Goal: Complete application form

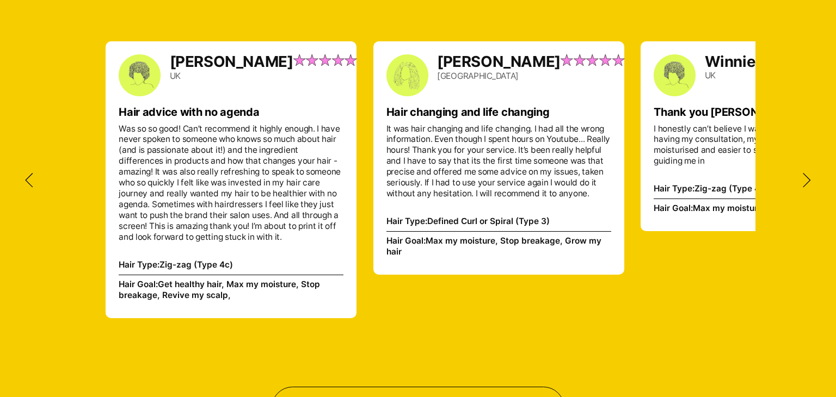
scroll to position [3153, 0]
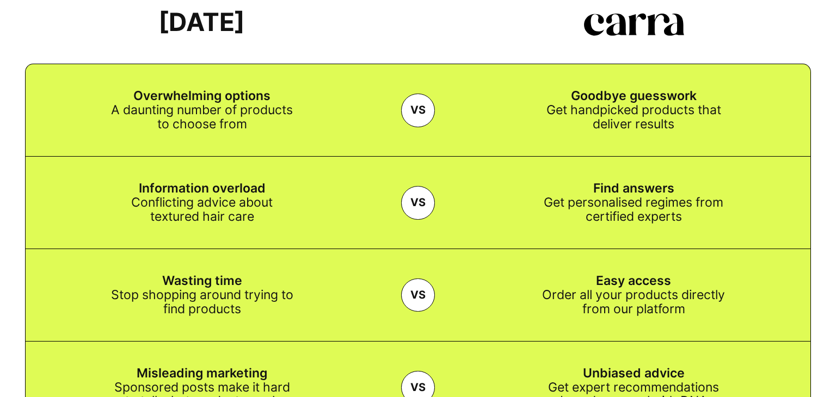
click at [597, 134] on div "Goodbye guesswork Get handpicked products that deliver results" at bounding box center [633, 110] width 353 height 92
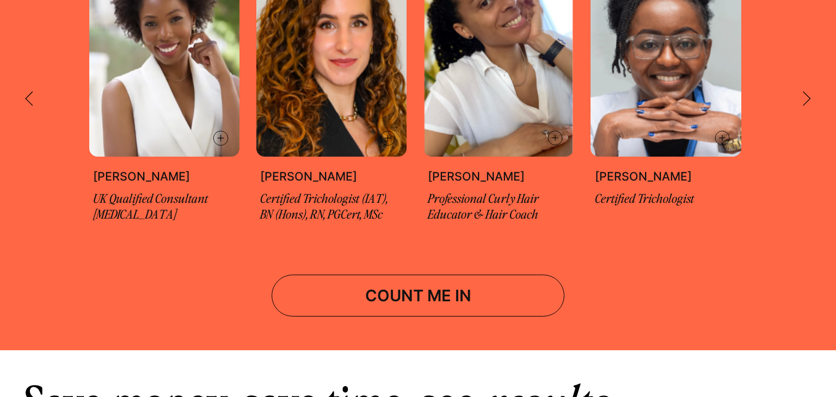
scroll to position [1964, 0]
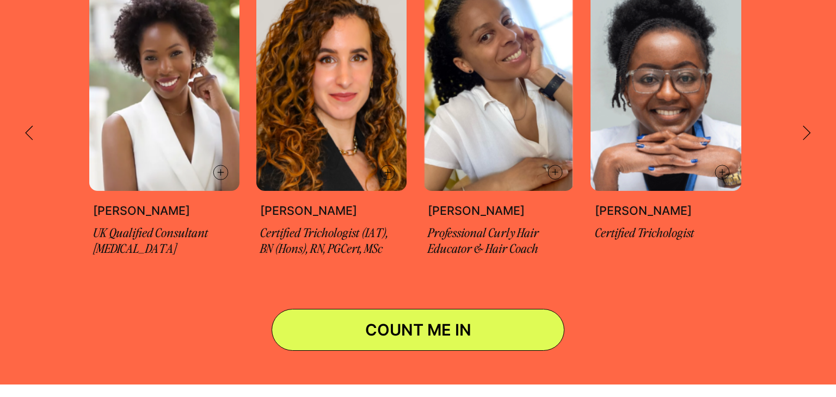
click at [437, 321] on link "COUNT ME IN" at bounding box center [418, 330] width 293 height 42
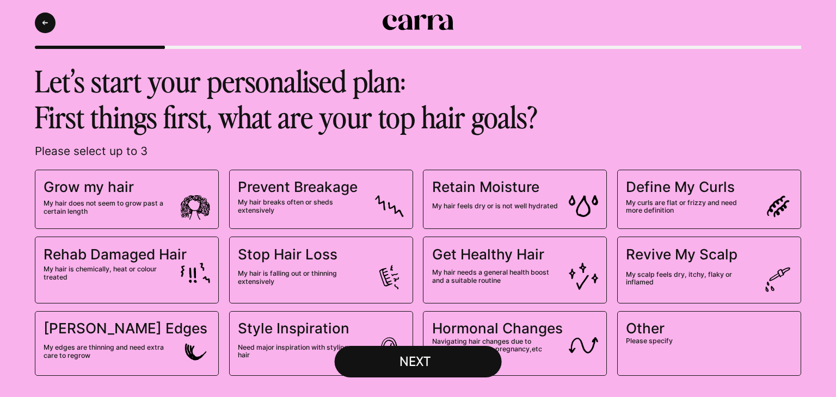
scroll to position [40, 0]
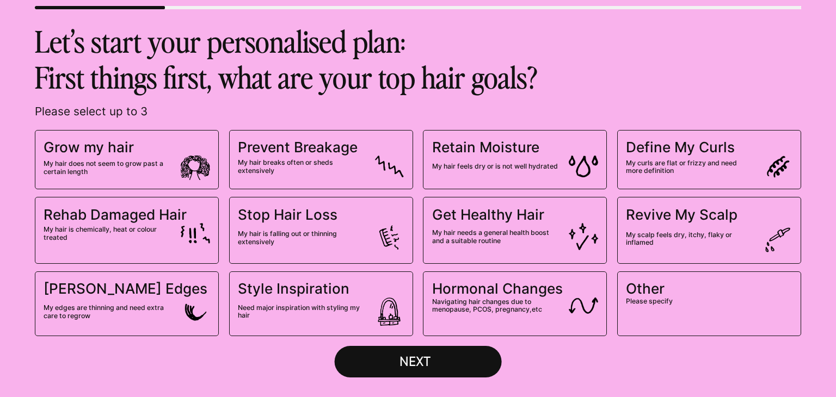
click at [671, 210] on span "Revive My Scalp" at bounding box center [682, 214] width 112 height 17
click at [0, 0] on input "Revive My Scalp My scalp feels dry, itchy, flaky or inflamed" at bounding box center [0, 0] width 0 height 0
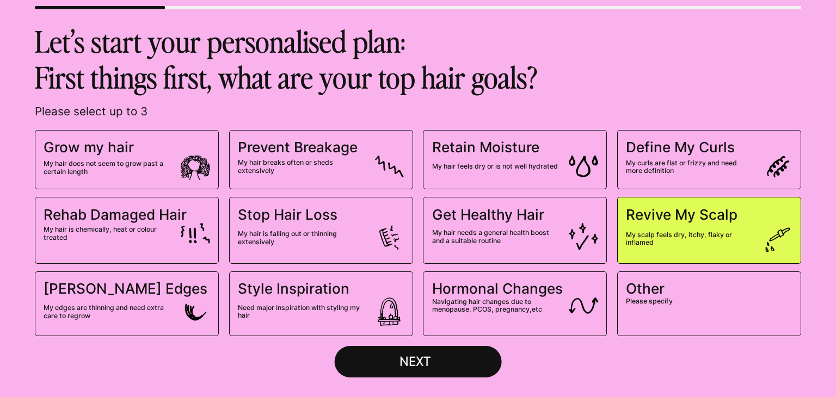
click at [426, 366] on div "NEXT" at bounding box center [418, 362] width 70 height 16
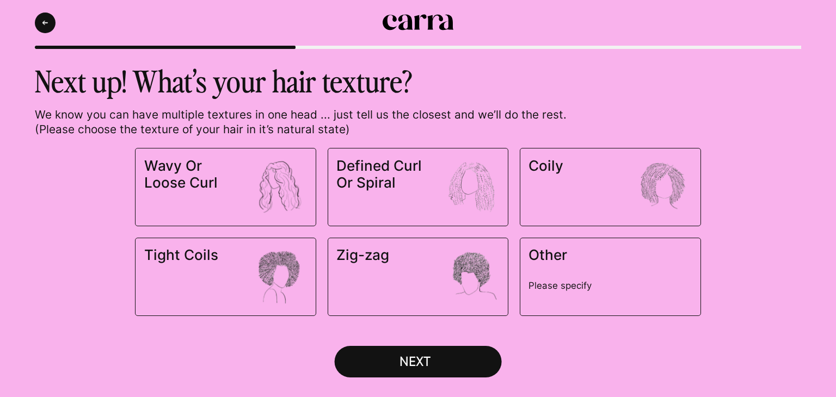
click at [283, 290] on img at bounding box center [279, 276] width 59 height 59
click at [0, 0] on input "Tight Coils" at bounding box center [0, 0] width 0 height 0
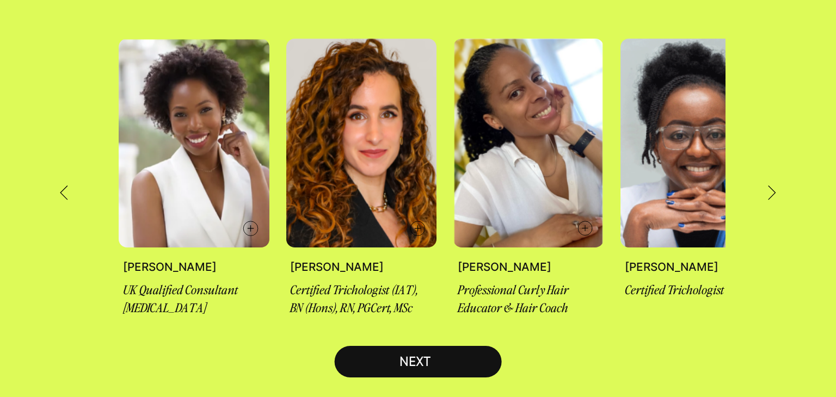
scroll to position [139, 0]
click at [771, 185] on icon at bounding box center [772, 192] width 8 height 15
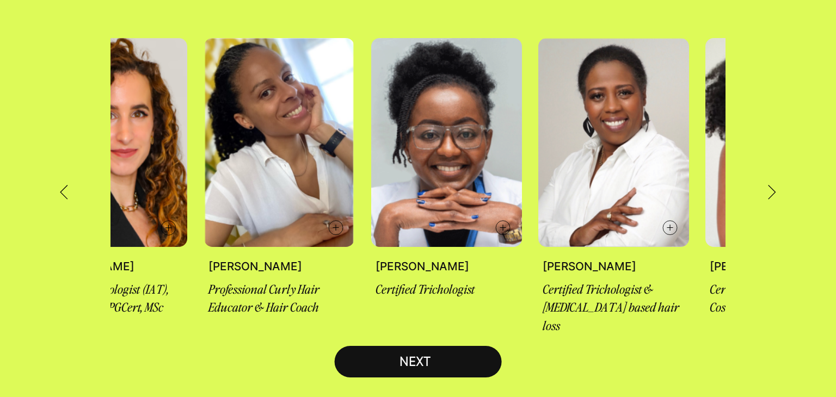
scroll to position [0, 250]
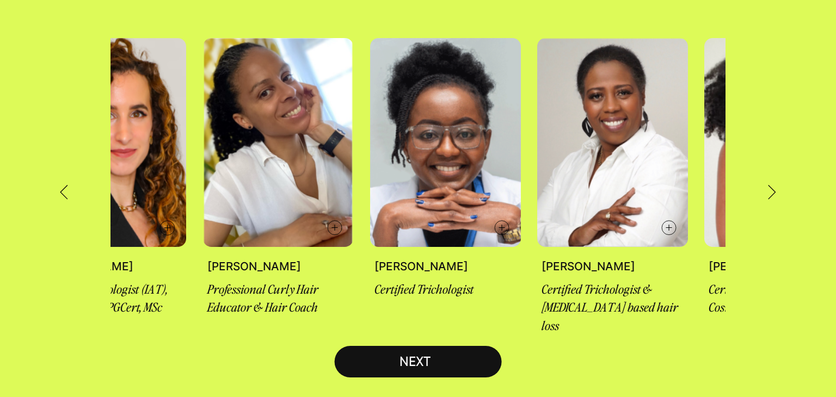
click at [771, 185] on icon at bounding box center [772, 192] width 8 height 15
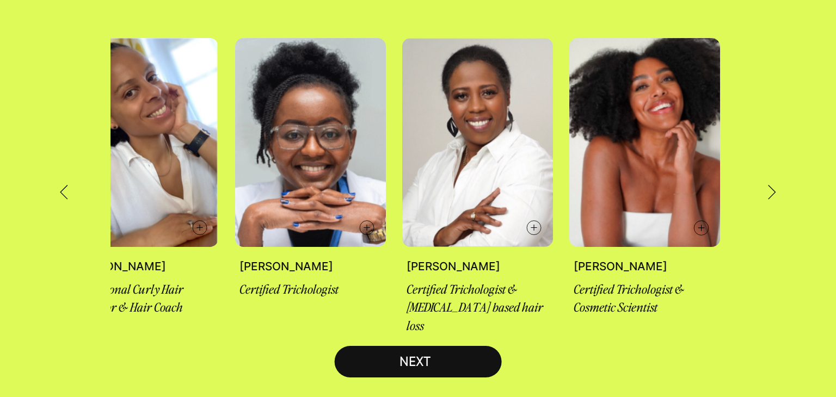
scroll to position [0, 388]
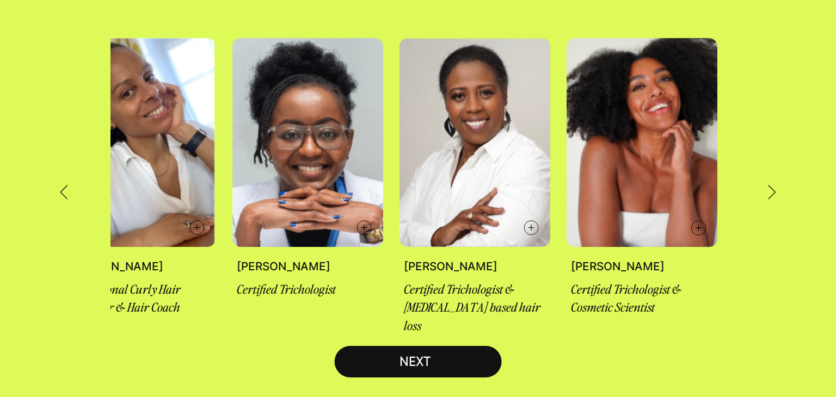
click at [771, 185] on icon at bounding box center [772, 192] width 8 height 15
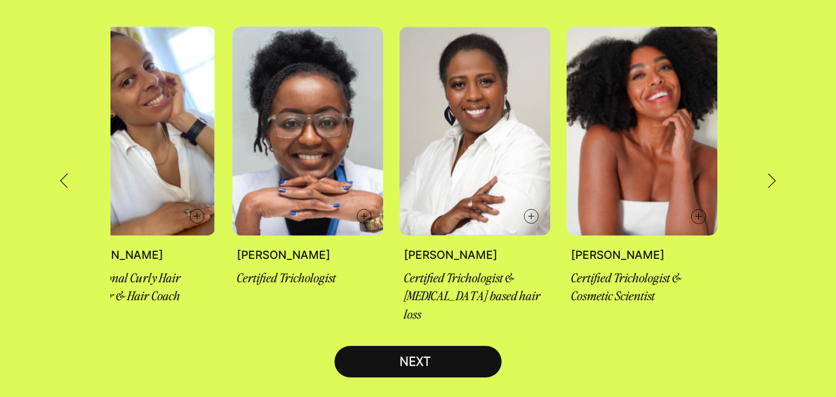
click at [291, 158] on img at bounding box center [307, 131] width 150 height 209
click at [301, 232] on img at bounding box center [307, 131] width 150 height 209
click at [419, 359] on div "NEXT" at bounding box center [418, 362] width 70 height 16
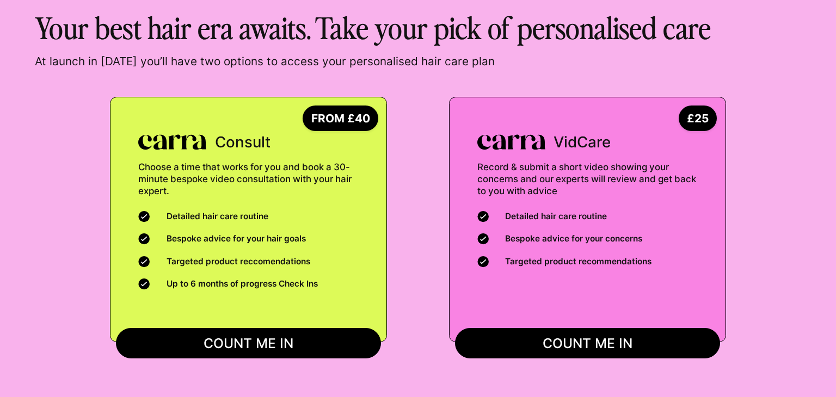
scroll to position [54, 0]
